Goal: Task Accomplishment & Management: Manage account settings

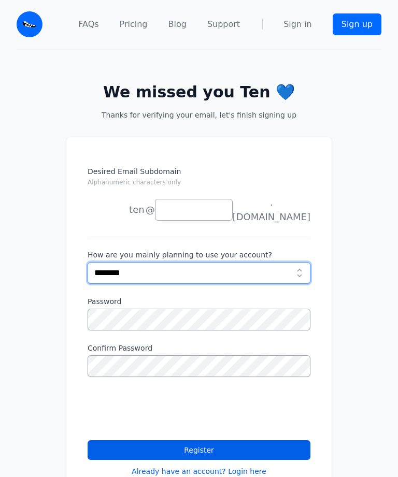
click at [239, 268] on select "**********" at bounding box center [199, 273] width 223 height 22
select select "***"
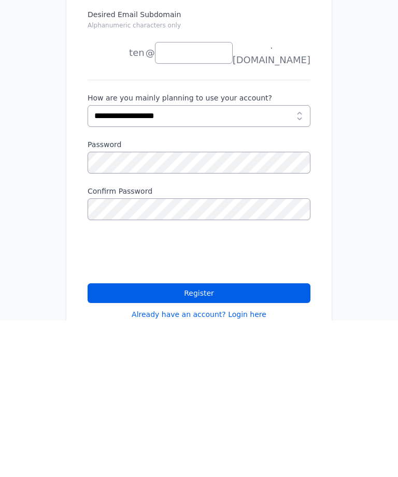
click at [250, 343] on label "Confirm Password" at bounding box center [199, 348] width 223 height 10
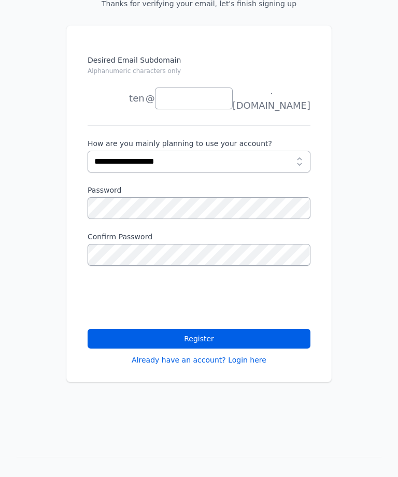
scroll to position [110, 0]
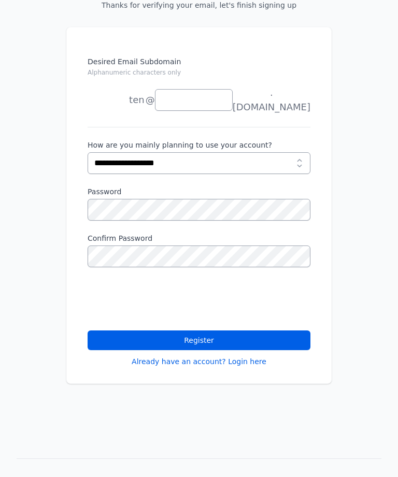
click at [226, 341] on button "Register" at bounding box center [199, 341] width 223 height 20
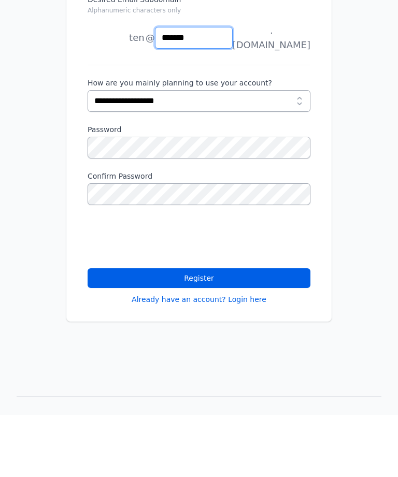
type input "*******"
click at [292, 331] on button "Register" at bounding box center [199, 341] width 223 height 20
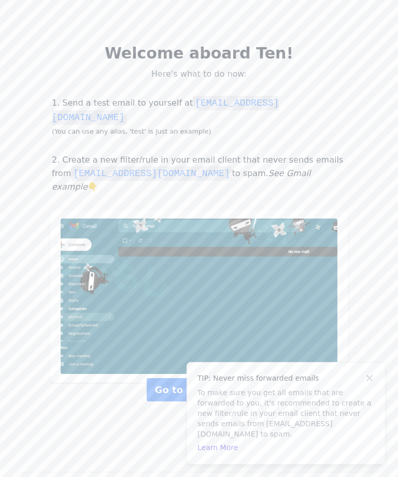
scroll to position [62, 0]
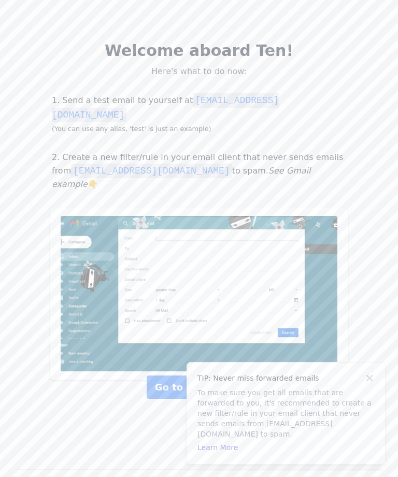
click at [378, 418] on div "TIP: Never miss forwarded emails To make sure you get all emails that are forwa…" at bounding box center [286, 414] width 198 height 102
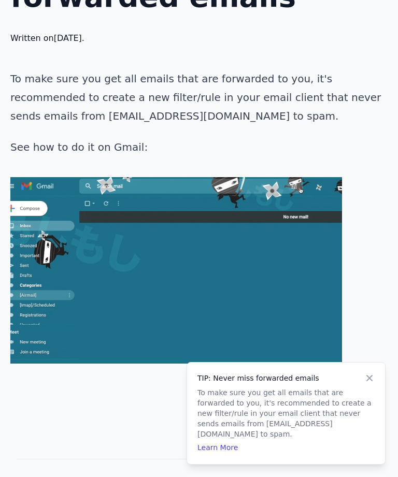
scroll to position [132, 0]
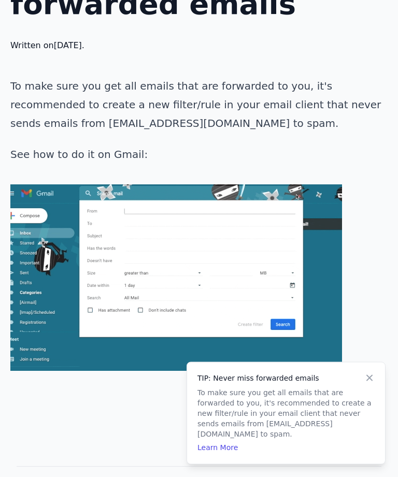
click at [367, 381] on icon at bounding box center [369, 378] width 6 height 6
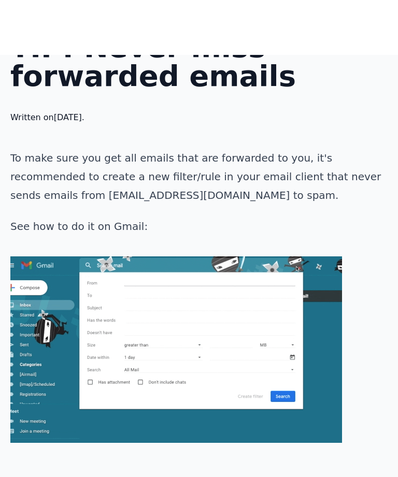
scroll to position [0, 0]
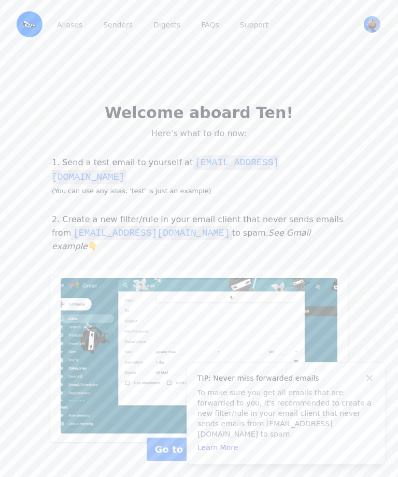
click at [374, 27] on img "User menu" at bounding box center [372, 24] width 17 height 17
click at [309, 61] on link "Ten View Profile" at bounding box center [323, 59] width 115 height 34
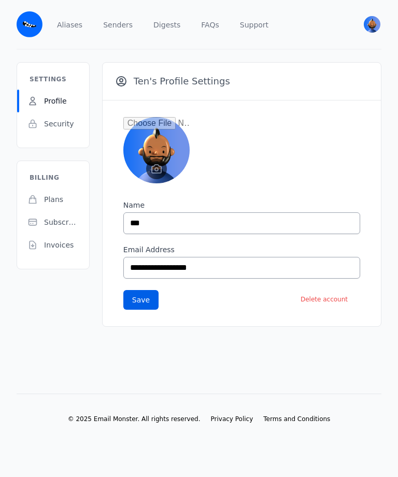
click at [119, 26] on link "Senders" at bounding box center [118, 24] width 34 height 49
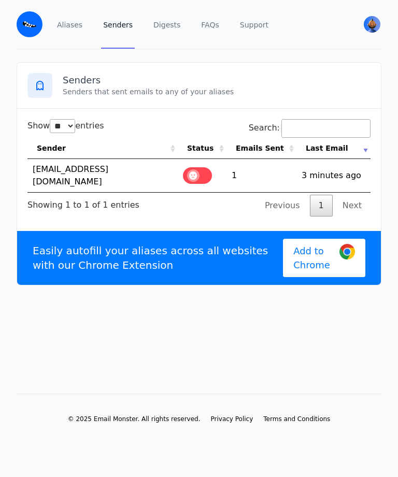
select select "**"
click at [333, 205] on link "1" at bounding box center [321, 206] width 23 height 22
click at [261, 168] on td "1" at bounding box center [261, 175] width 70 height 33
click at [127, 173] on td "registration@facebookmail.com" at bounding box center [102, 175] width 150 height 33
click at [47, 91] on div at bounding box center [39, 85] width 25 height 25
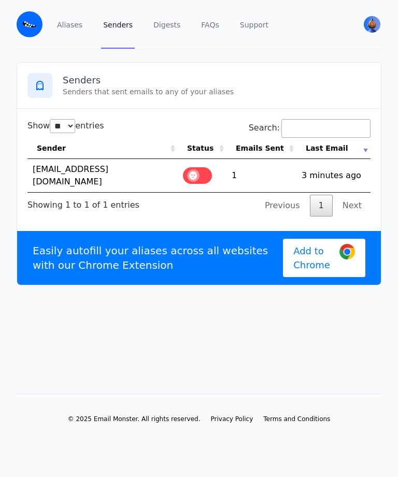
click at [329, 248] on span "Add to Chrome" at bounding box center [312, 258] width 38 height 28
